Goal: Task Accomplishment & Management: Use online tool/utility

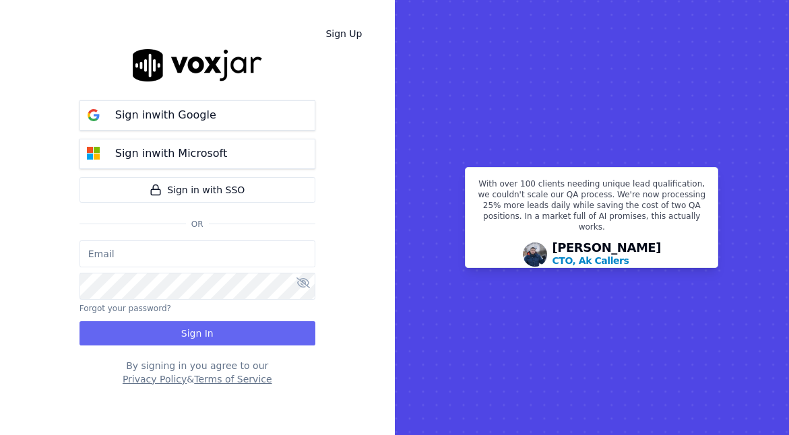
click at [179, 255] on input "email" at bounding box center [197, 253] width 236 height 27
type input "[EMAIL_ADDRESS][DOMAIN_NAME]"
